Goal: Task Accomplishment & Management: Manage account settings

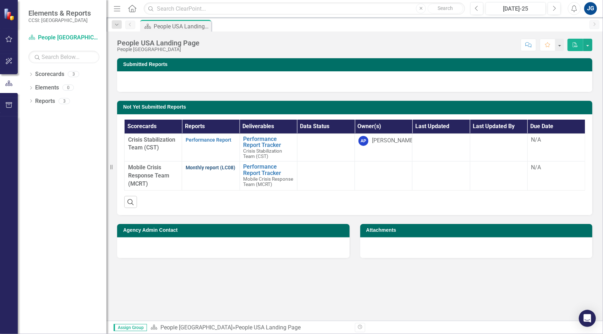
click at [202, 167] on link "Monthly report (LC08)" at bounding box center [210, 168] width 50 height 6
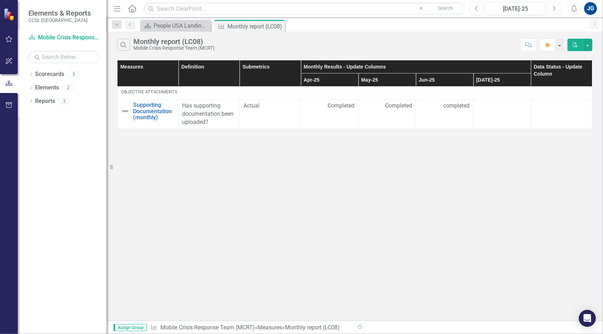
click at [553, 7] on icon "Next" at bounding box center [554, 8] width 4 height 6
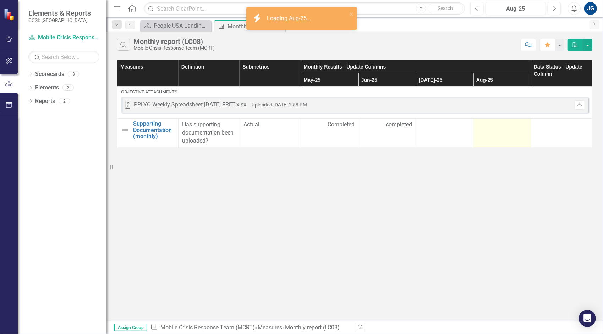
click at [480, 126] on div at bounding box center [502, 125] width 50 height 9
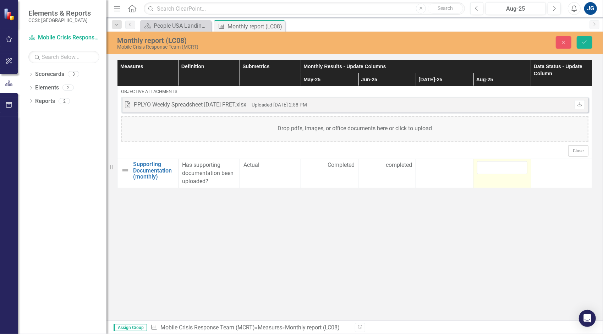
click at [480, 126] on div "Drop pdfs, images, or office documents here or click to upload" at bounding box center [354, 129] width 467 height 26
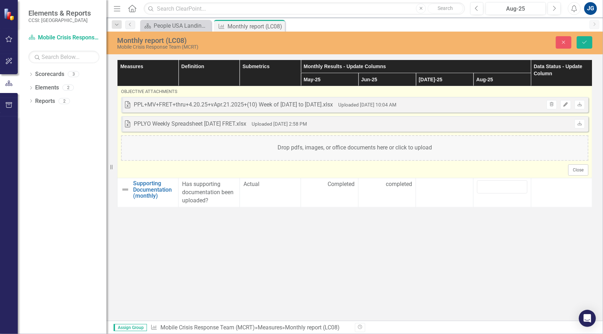
click at [563, 107] on button "Edit" at bounding box center [565, 104] width 10 height 9
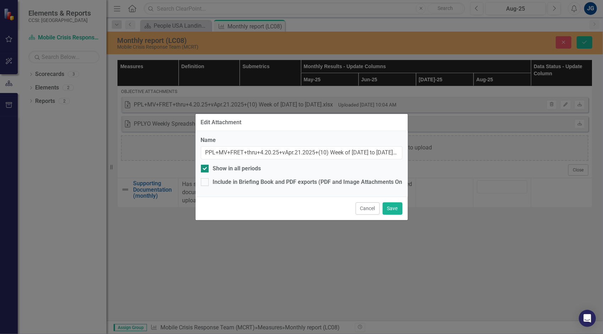
click at [225, 172] on div "Show in all periods" at bounding box center [237, 169] width 48 height 8
click at [205, 169] on input "Show in all periods" at bounding box center [203, 167] width 5 height 5
checkbox input "false"
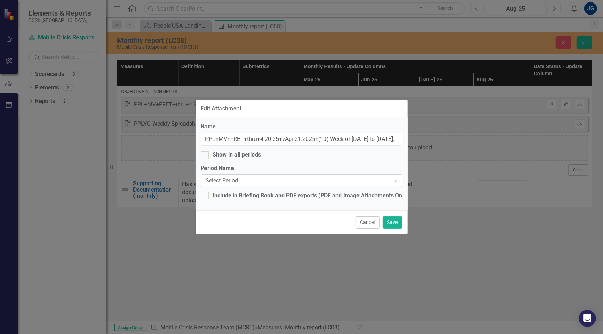
click at [226, 179] on div "Select Period..." at bounding box center [298, 181] width 184 height 8
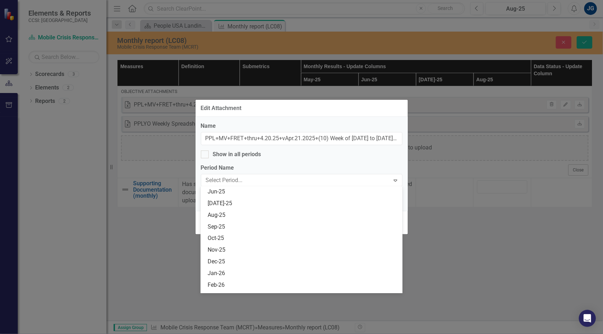
scroll to position [1241, 0]
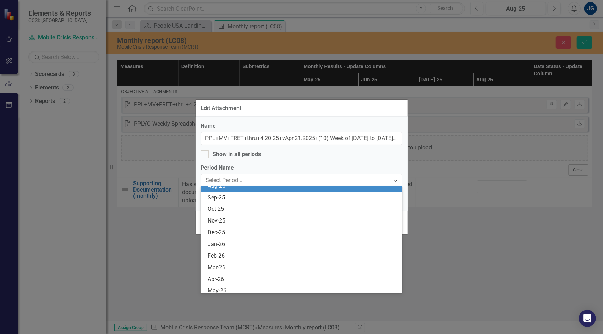
click at [279, 190] on div "Aug-25" at bounding box center [301, 186] width 202 height 12
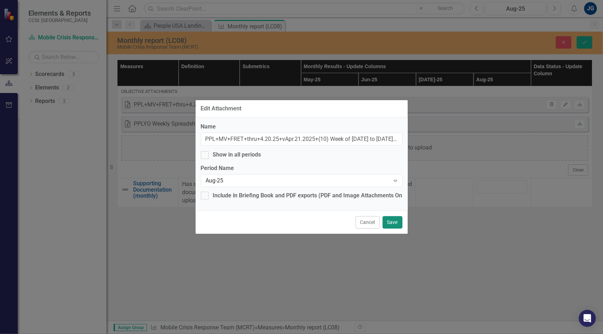
click at [394, 222] on button "Save" at bounding box center [392, 222] width 20 height 12
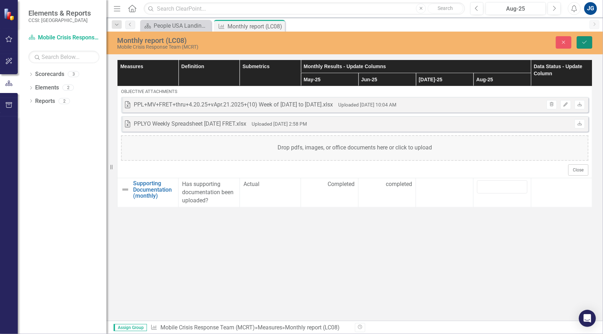
click at [584, 46] on button "Save" at bounding box center [584, 42] width 16 height 12
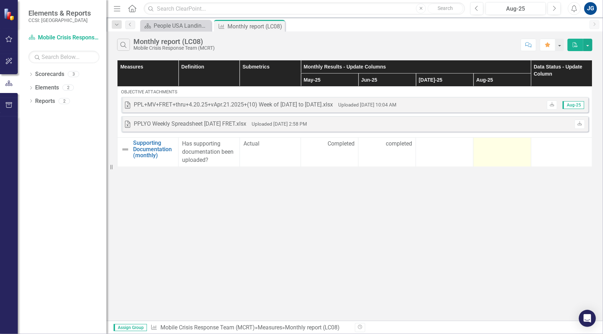
click at [503, 141] on div at bounding box center [502, 144] width 50 height 9
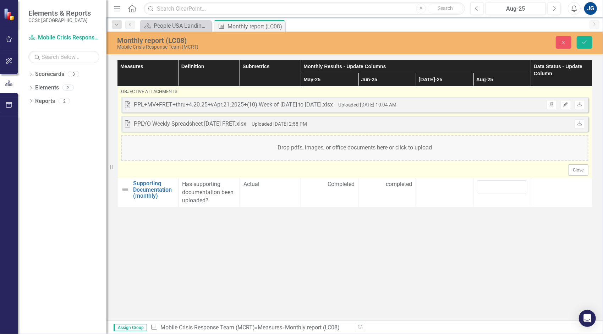
click at [502, 142] on div "Drop pdfs, images, or office documents here or click to upload" at bounding box center [354, 148] width 467 height 26
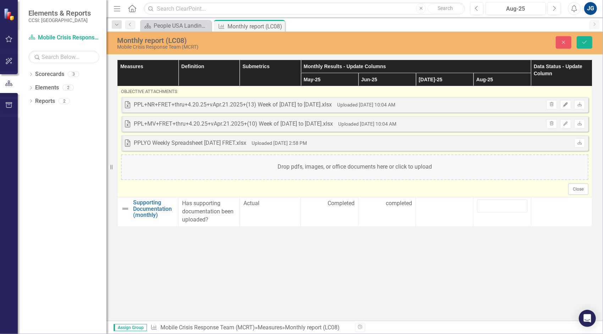
click at [564, 102] on icon "Edit" at bounding box center [564, 104] width 5 height 4
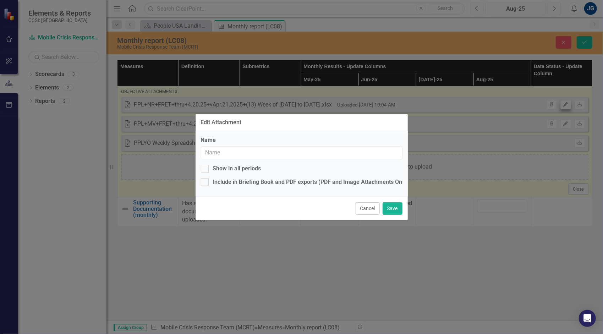
type input "PPL+NR+FRET+thru+4.20.25+vApr.21.2025+(13) Week of [DATE] to [DATE].xlsx"
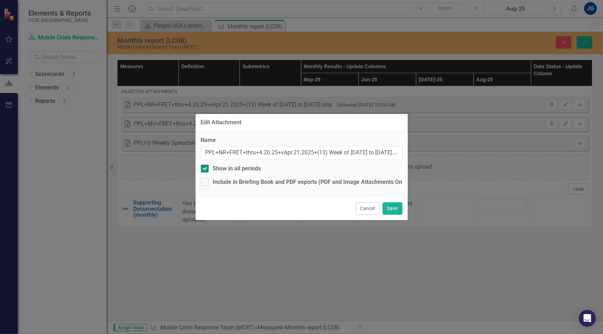
click at [254, 169] on div "Show in all periods" at bounding box center [237, 169] width 48 height 8
click at [205, 169] on input "Show in all periods" at bounding box center [203, 167] width 5 height 5
checkbox input "false"
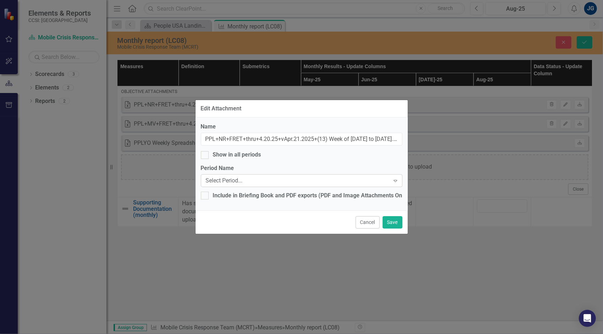
click at [277, 184] on div "Select Period..." at bounding box center [298, 181] width 184 height 8
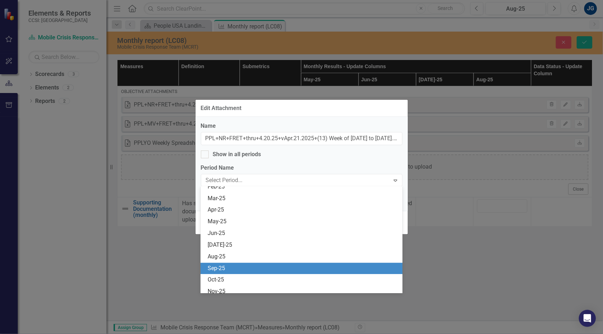
scroll to position [1206, 0]
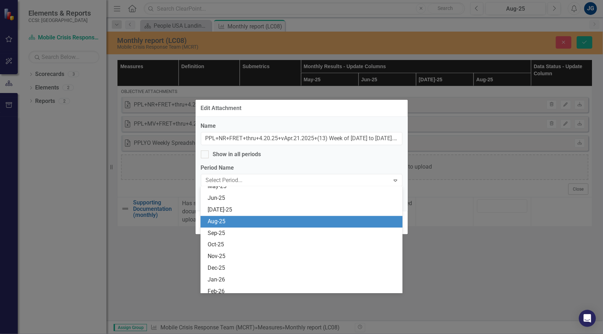
click at [279, 224] on div "Aug-25" at bounding box center [302, 221] width 190 height 8
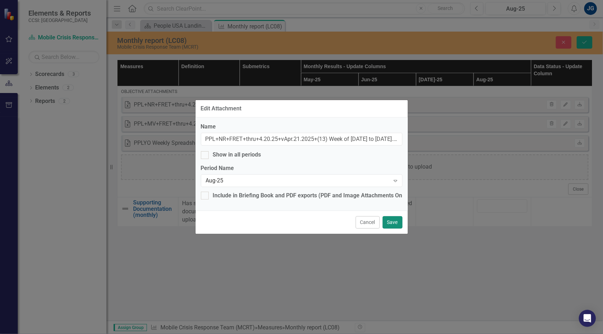
click at [388, 220] on button "Save" at bounding box center [392, 222] width 20 height 12
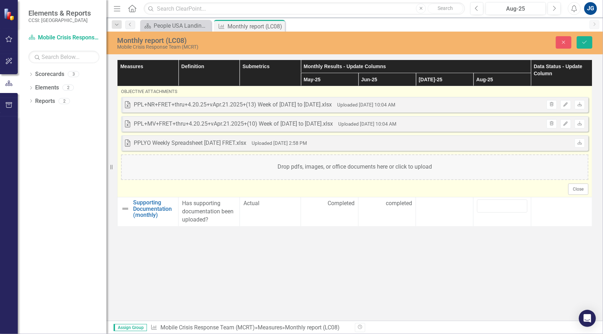
click at [392, 170] on div "Drop pdfs, images, or office documents here or click to upload" at bounding box center [354, 167] width 467 height 26
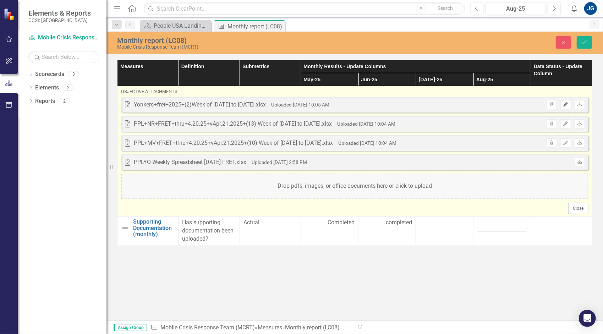
click at [562, 105] on button "Edit" at bounding box center [565, 104] width 10 height 9
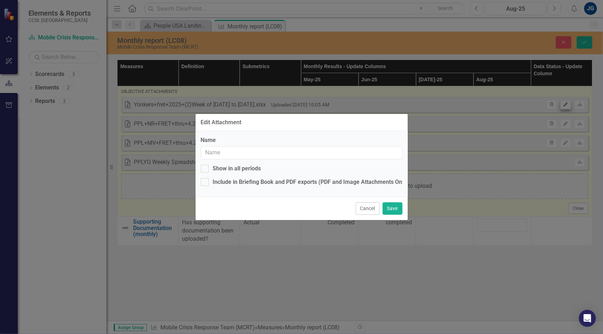
type input "Yonkers+fret+2025+(2)Week of [DATE] to [DATE].xlsx"
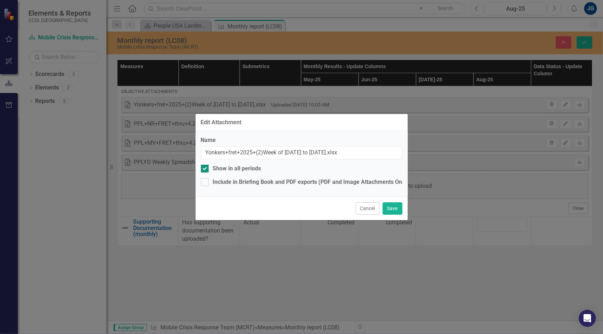
click at [248, 169] on div "Show in all periods" at bounding box center [237, 169] width 48 height 8
click at [205, 169] on input "Show in all periods" at bounding box center [203, 167] width 5 height 5
checkbox input "false"
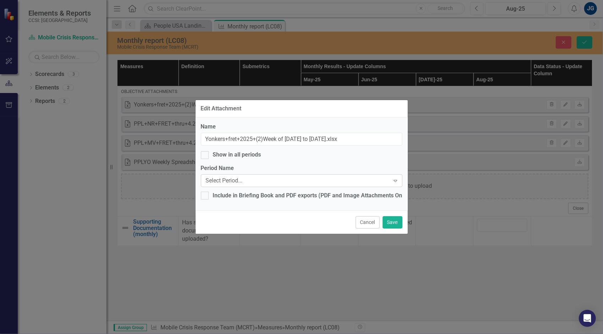
click at [266, 179] on div "Select Period..." at bounding box center [298, 181] width 184 height 8
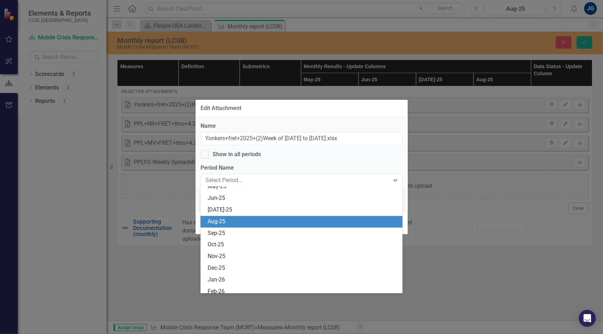
click at [282, 225] on div "Aug-25" at bounding box center [302, 221] width 190 height 8
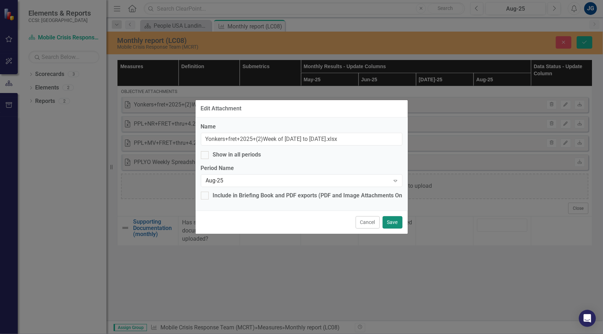
click at [392, 220] on button "Save" at bounding box center [392, 222] width 20 height 12
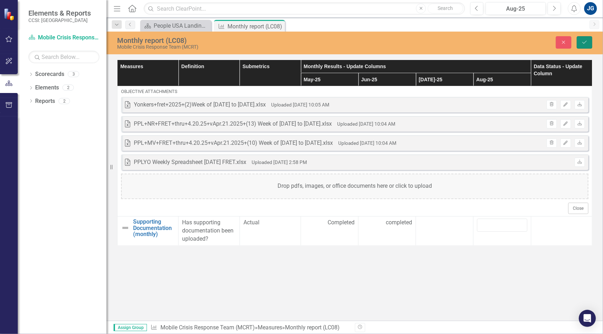
click at [579, 41] on button "Save" at bounding box center [584, 42] width 16 height 12
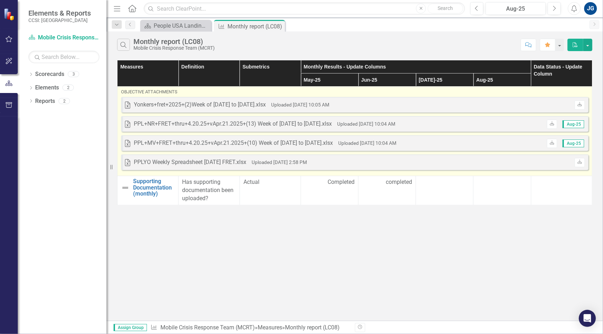
click at [355, 109] on div "Excel Yonkers+fret+2025+(2)Week of [DATE] to [DATE].xlsx Uploaded [DATE] 10:05 …" at bounding box center [354, 105] width 467 height 16
click at [329, 106] on small "Uploaded [DATE] 10:05 AM" at bounding box center [300, 105] width 58 height 6
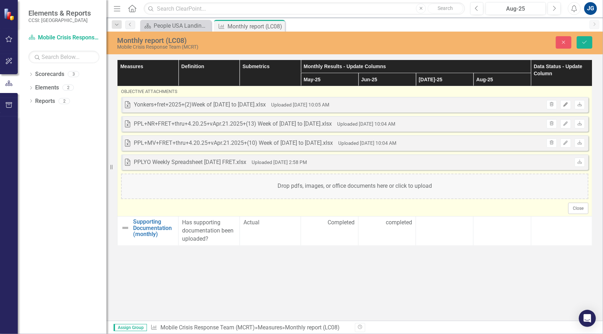
click at [562, 102] on button "Edit" at bounding box center [565, 104] width 10 height 9
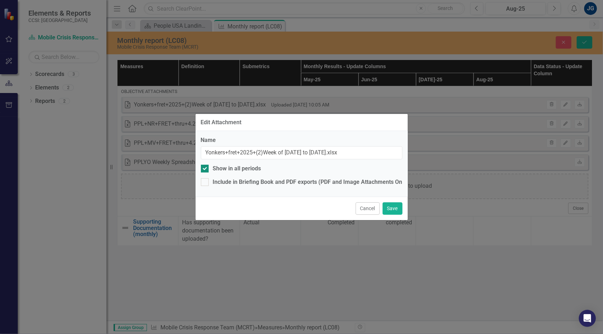
click at [253, 166] on div "Show in all periods" at bounding box center [237, 169] width 48 height 8
click at [205, 166] on input "Show in all periods" at bounding box center [203, 167] width 5 height 5
checkbox input "false"
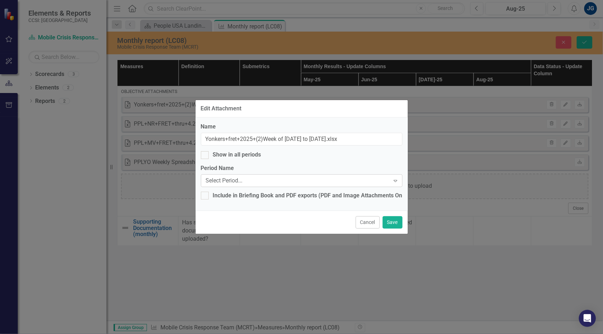
click at [252, 179] on div "Select Period..." at bounding box center [298, 181] width 184 height 8
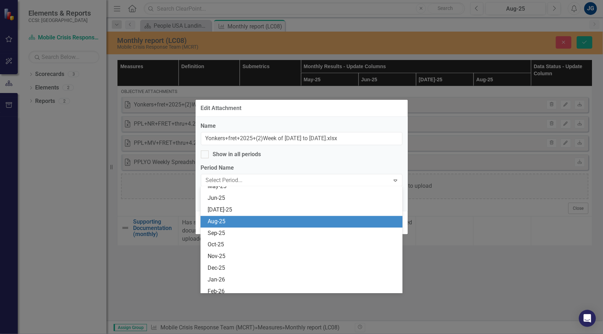
click at [253, 219] on div "Aug-25" at bounding box center [302, 221] width 190 height 8
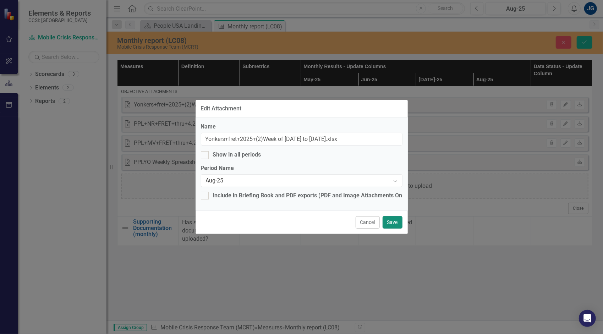
click at [393, 223] on button "Save" at bounding box center [392, 222] width 20 height 12
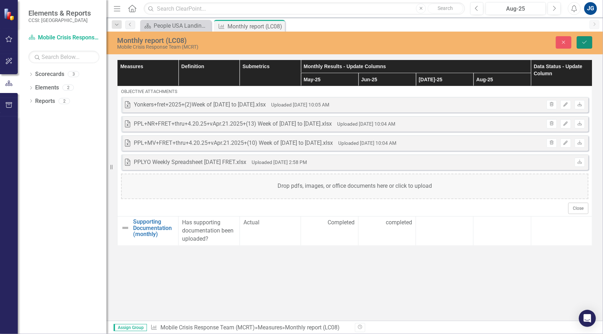
click at [586, 39] on button "Save" at bounding box center [584, 42] width 16 height 12
